Goal: Task Accomplishment & Management: Manage account settings

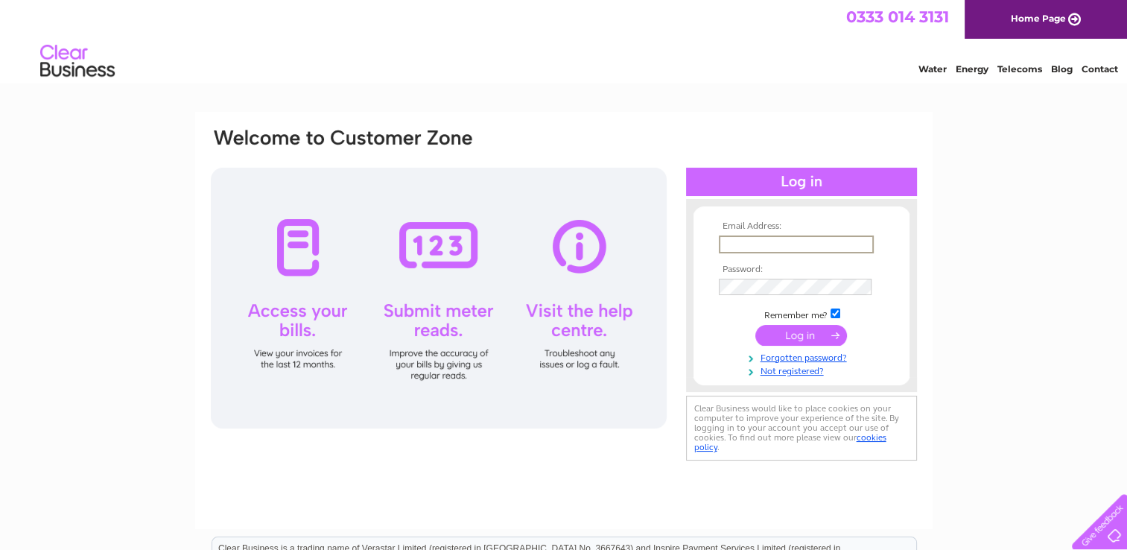
click at [757, 243] on input "text" at bounding box center [796, 244] width 155 height 18
type input "estates@longleyfarm.com"
click at [760, 276] on td at bounding box center [801, 287] width 173 height 24
click at [763, 295] on td at bounding box center [801, 285] width 173 height 24
click at [789, 339] on input "submit" at bounding box center [801, 334] width 92 height 21
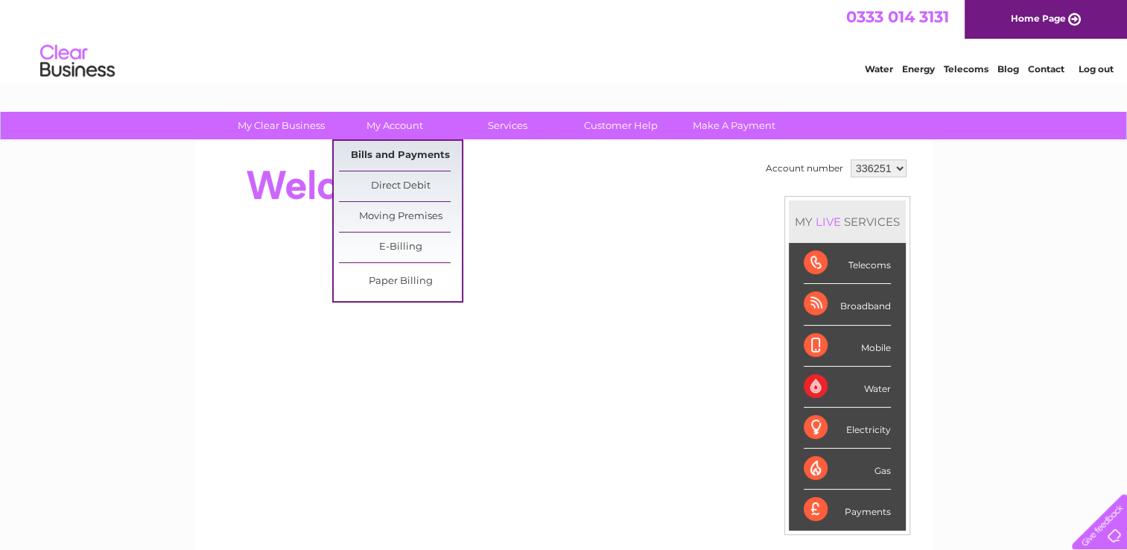
click at [402, 152] on link "Bills and Payments" at bounding box center [400, 156] width 123 height 30
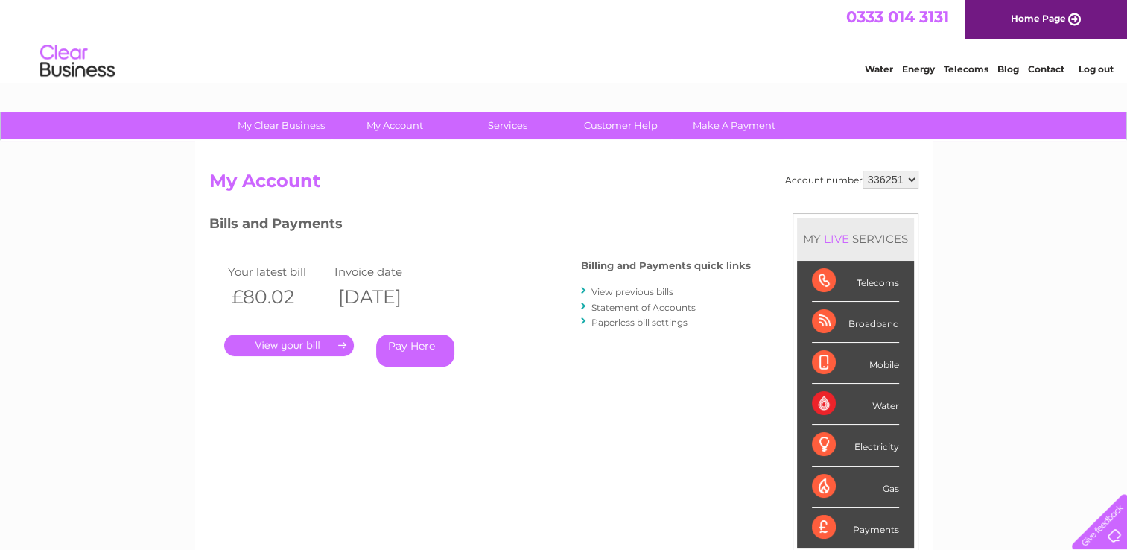
click at [307, 341] on link "." at bounding box center [289, 345] width 130 height 22
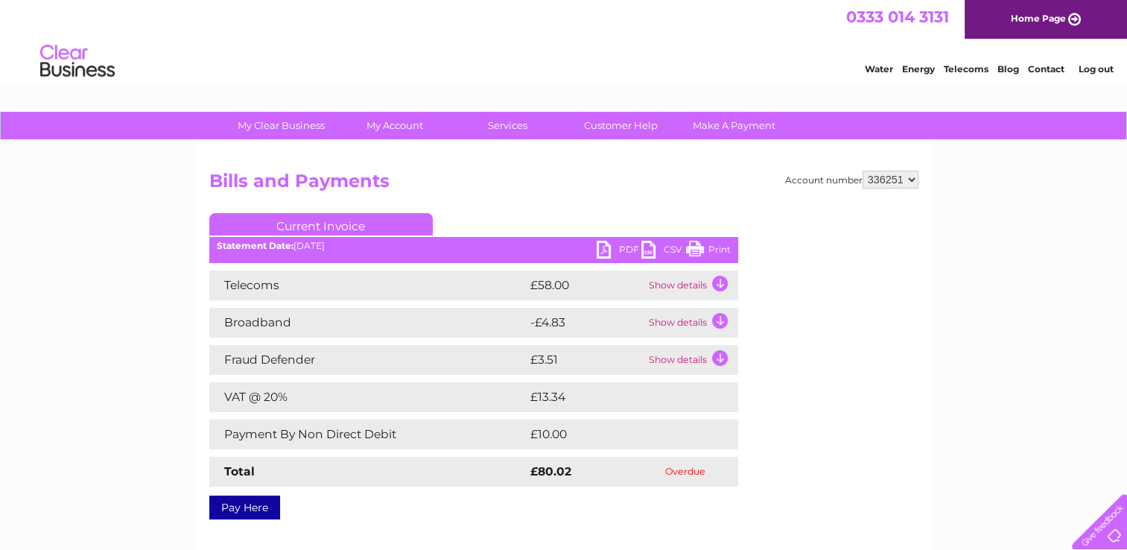
click at [719, 278] on td "Show details" at bounding box center [691, 285] width 93 height 30
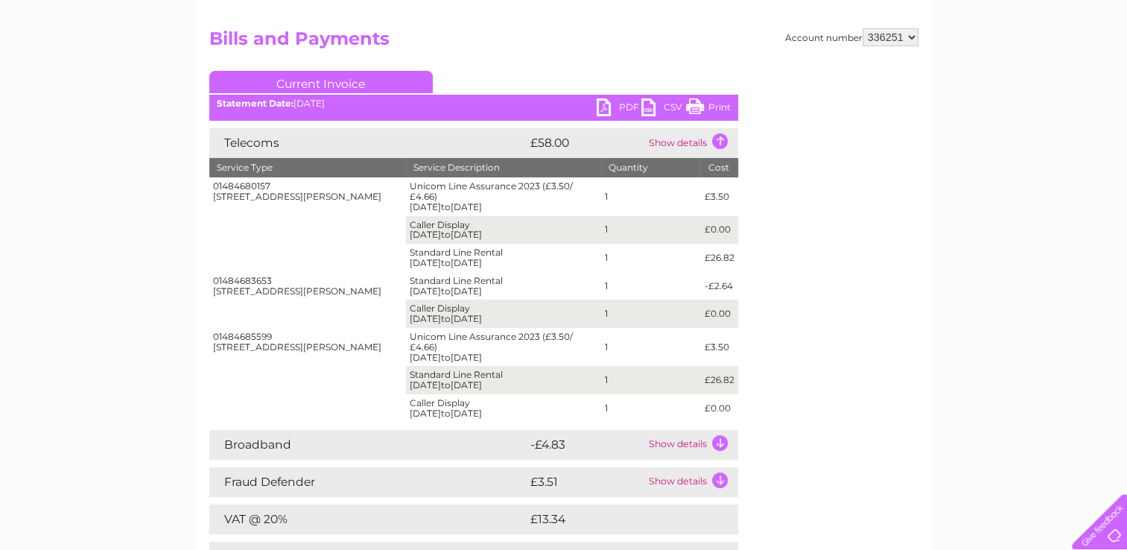
scroll to position [149, 0]
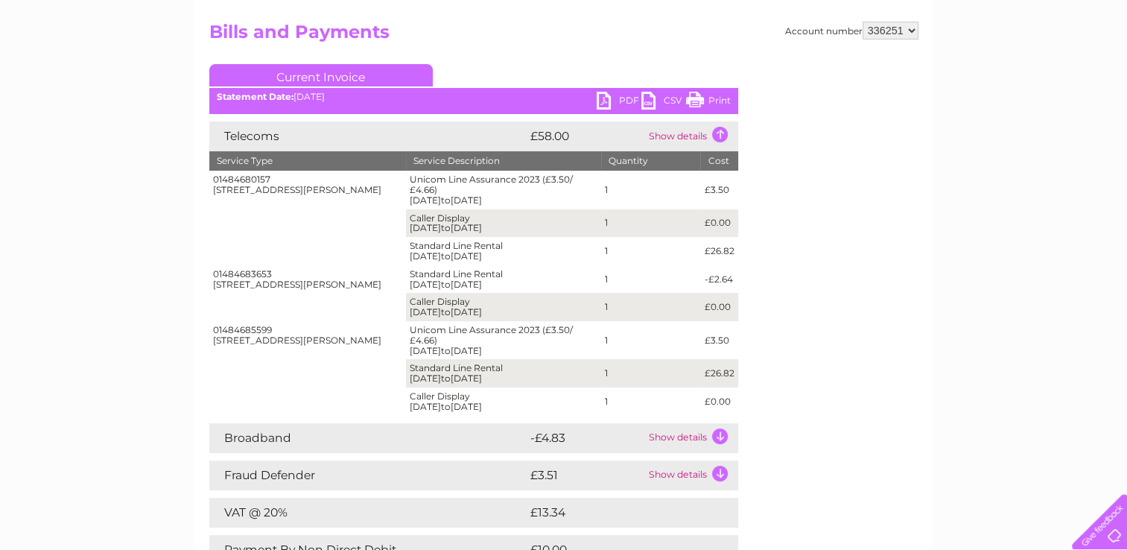
click at [723, 98] on link "Print" at bounding box center [708, 103] width 45 height 22
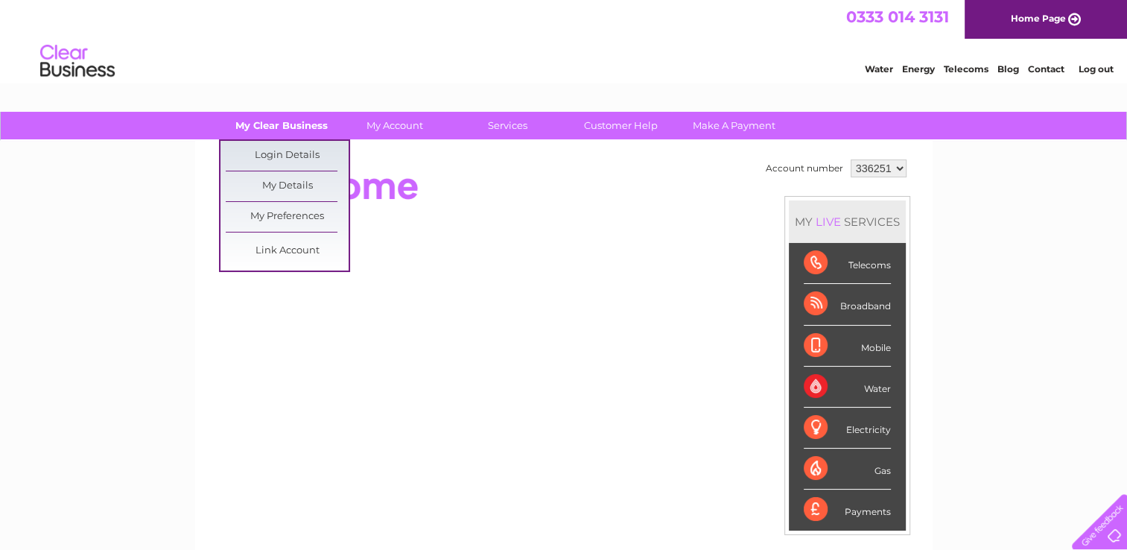
click at [259, 127] on link "My Clear Business" at bounding box center [281, 126] width 123 height 28
click at [274, 187] on link "My Details" at bounding box center [287, 186] width 123 height 30
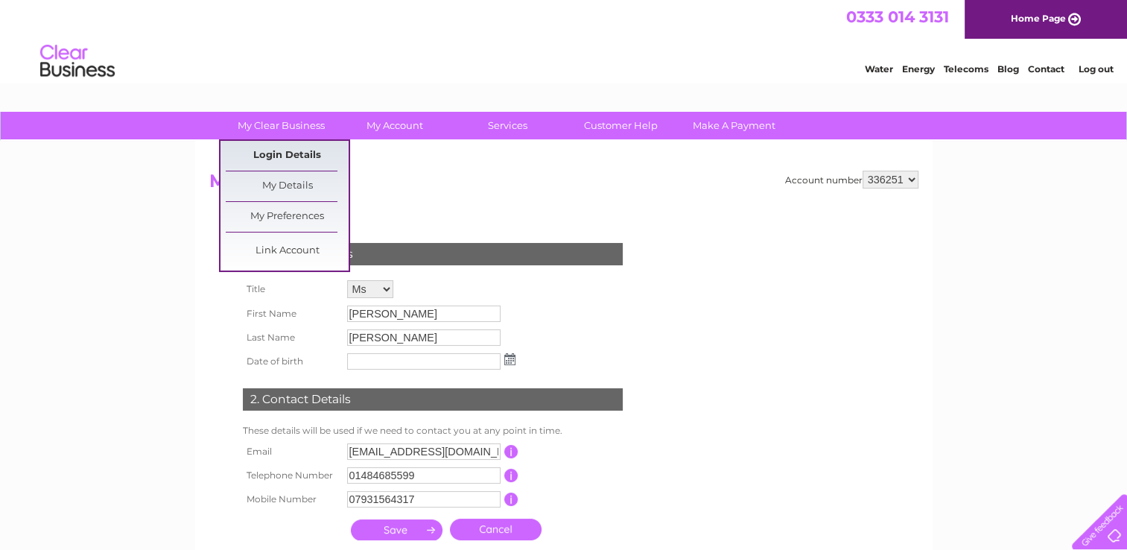
click at [280, 153] on link "Login Details" at bounding box center [287, 156] width 123 height 30
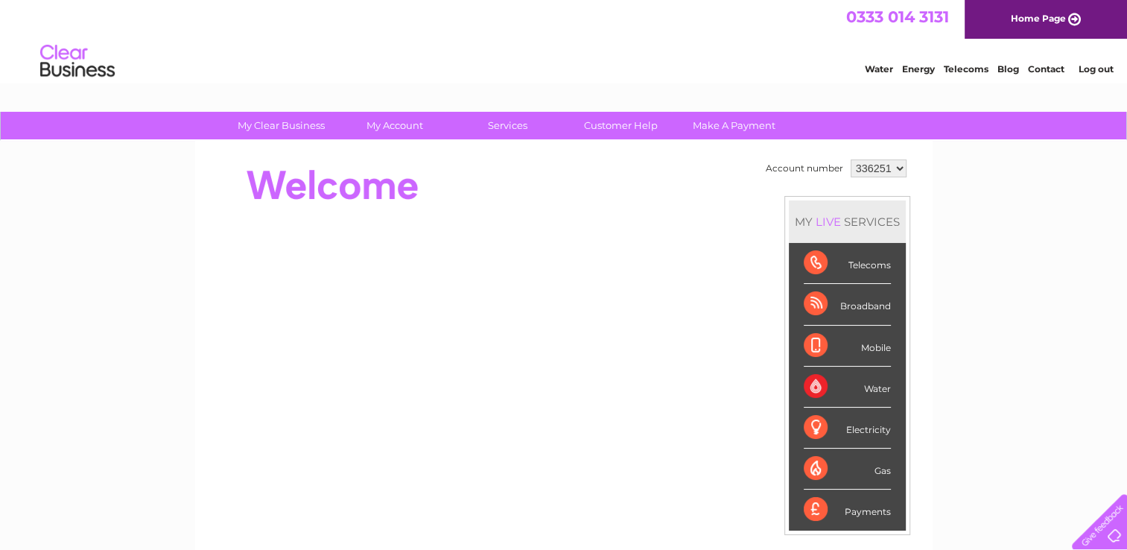
click at [859, 264] on div "Telecoms" at bounding box center [847, 263] width 87 height 41
click at [816, 258] on div "Telecoms" at bounding box center [847, 263] width 87 height 41
click at [812, 302] on div "Broadband" at bounding box center [847, 304] width 87 height 41
click at [811, 347] on div "Mobile" at bounding box center [847, 345] width 87 height 41
click at [812, 383] on div "Water" at bounding box center [847, 386] width 87 height 41
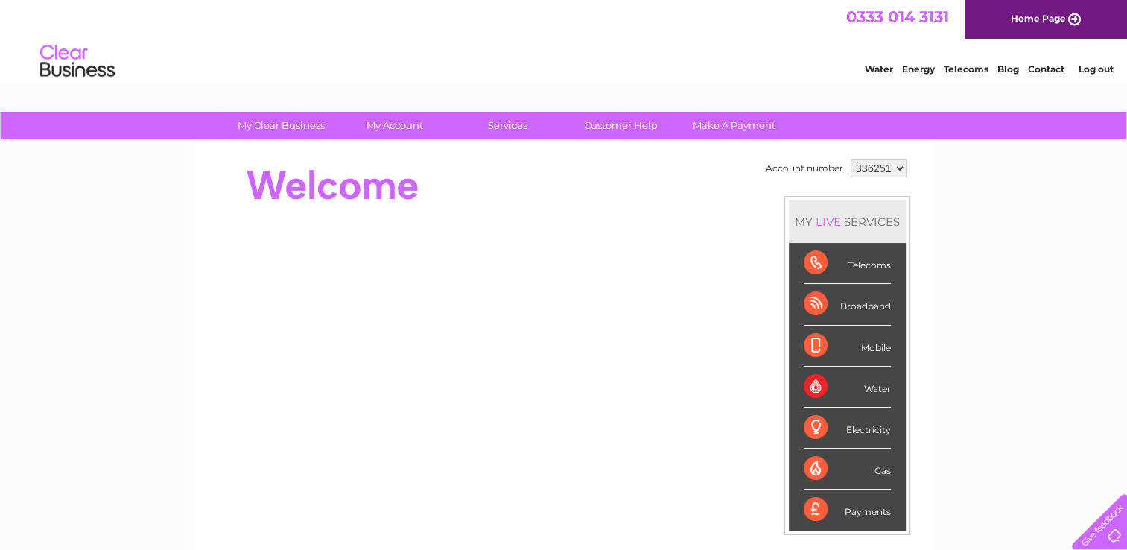
click at [828, 425] on div "Electricity" at bounding box center [847, 427] width 87 height 41
click at [883, 466] on div "Gas" at bounding box center [847, 468] width 87 height 41
click at [864, 514] on div "Payments" at bounding box center [847, 509] width 87 height 40
